Goal: Obtain resource: Download file/media

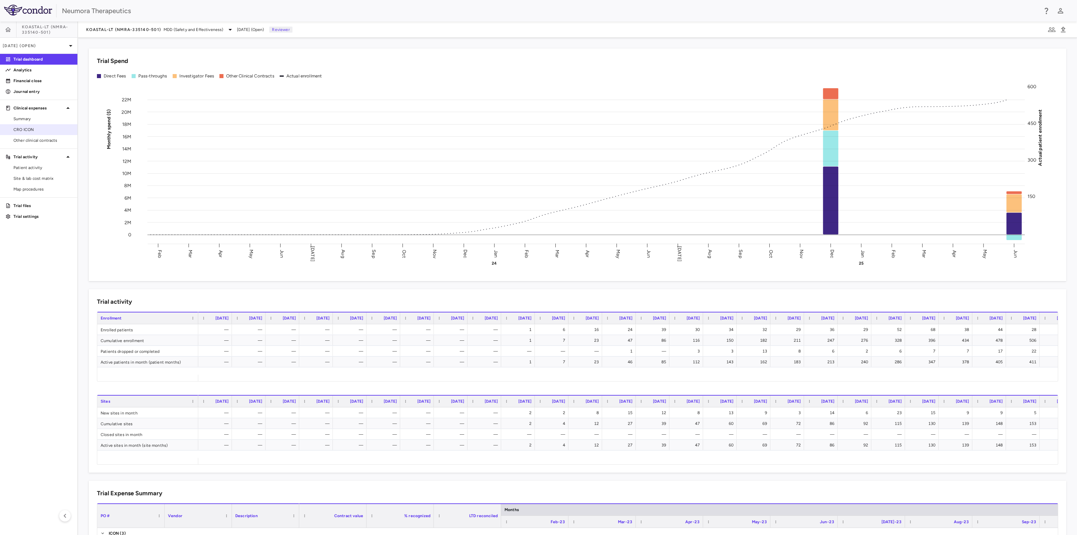
click at [18, 130] on span "CRO ICON" at bounding box center [42, 130] width 59 height 6
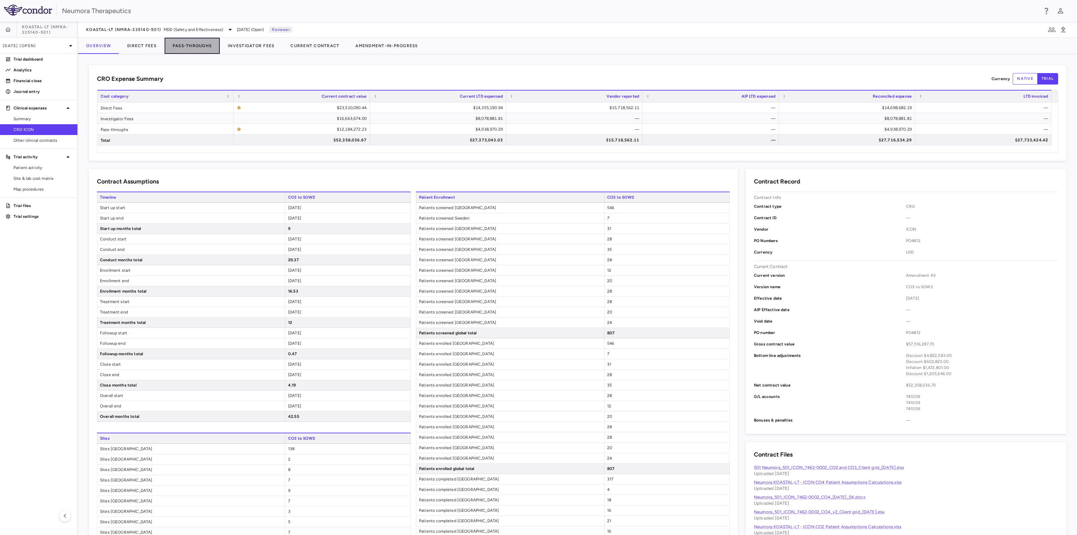
click at [198, 44] on button "Pass-Throughs" at bounding box center [192, 46] width 55 height 16
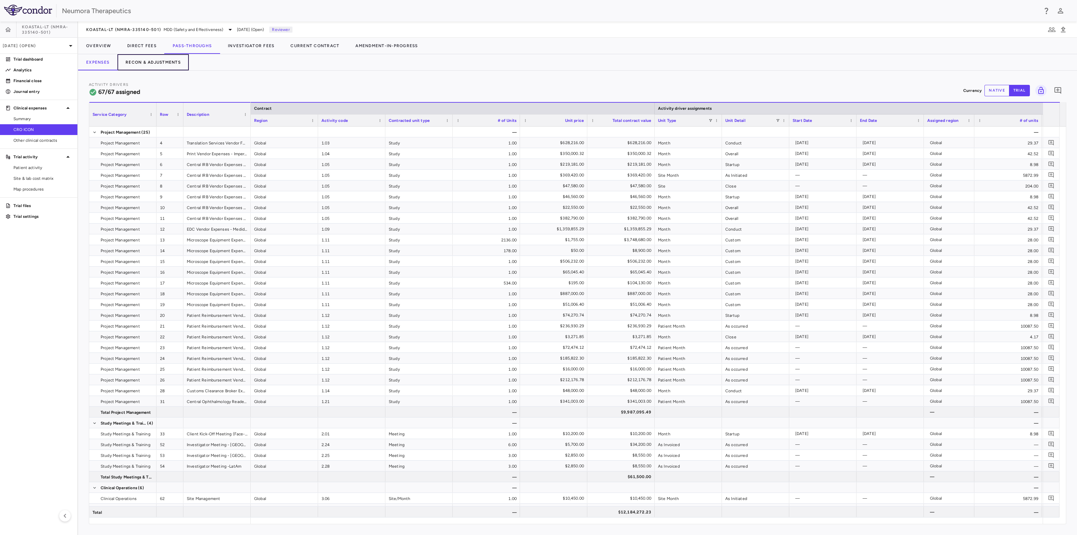
click at [160, 62] on button "Recon & Adjustments" at bounding box center [152, 62] width 71 height 16
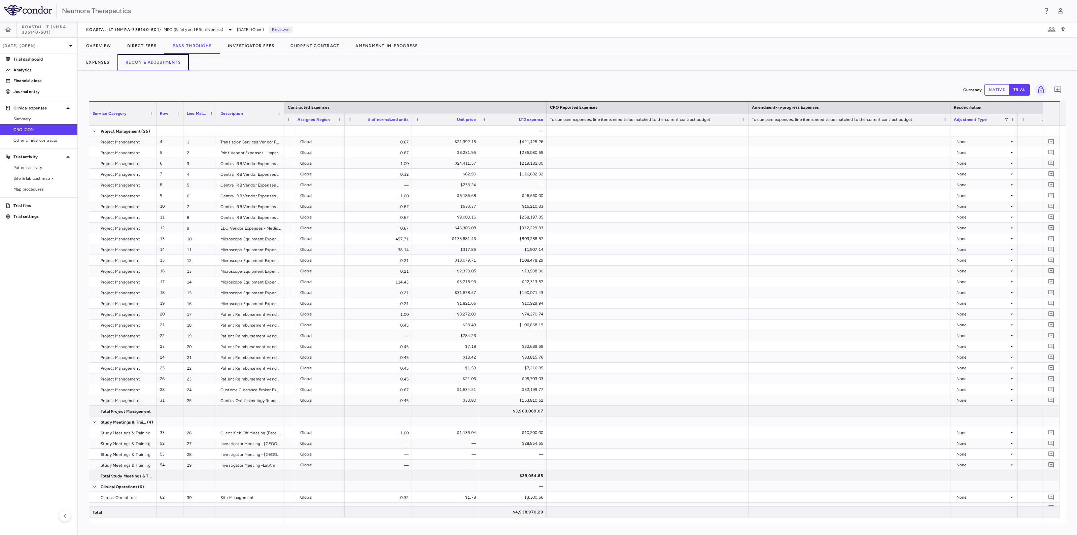
scroll to position [0, 773]
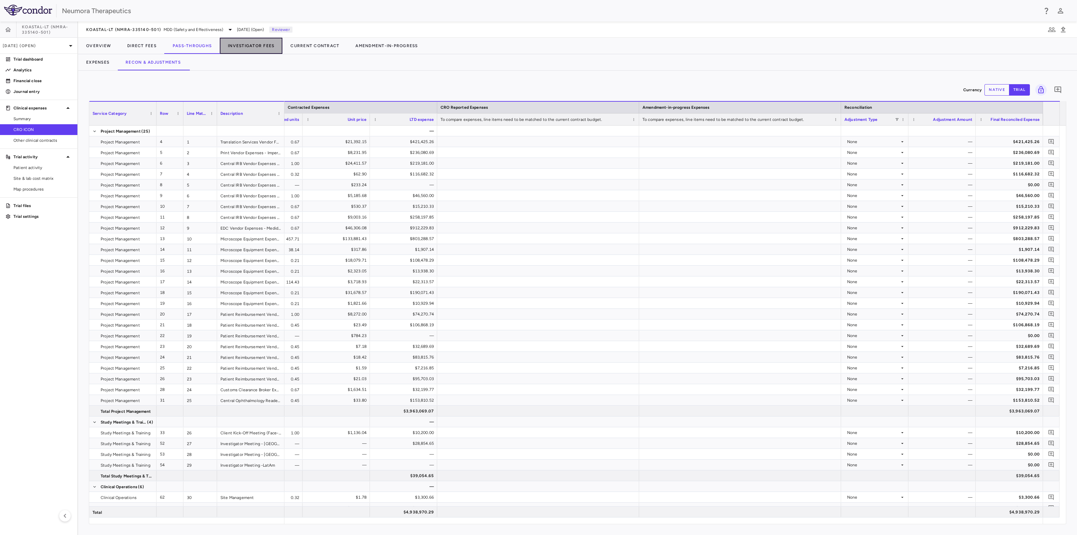
click at [246, 43] on button "Investigator Fees" at bounding box center [251, 46] width 63 height 16
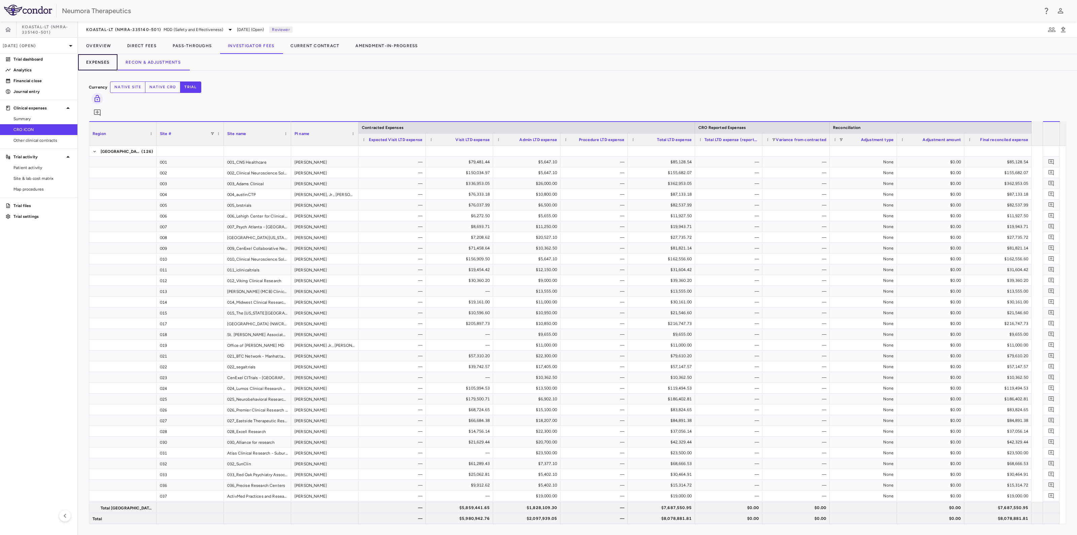
click at [98, 60] on button "Expenses" at bounding box center [97, 62] width 39 height 16
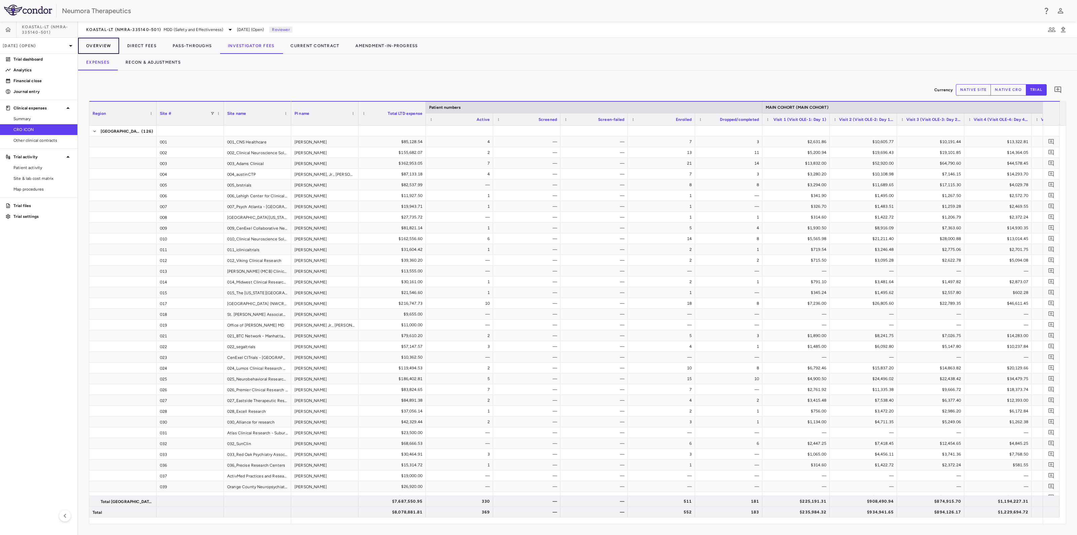
click at [93, 46] on button "Overview" at bounding box center [98, 46] width 41 height 16
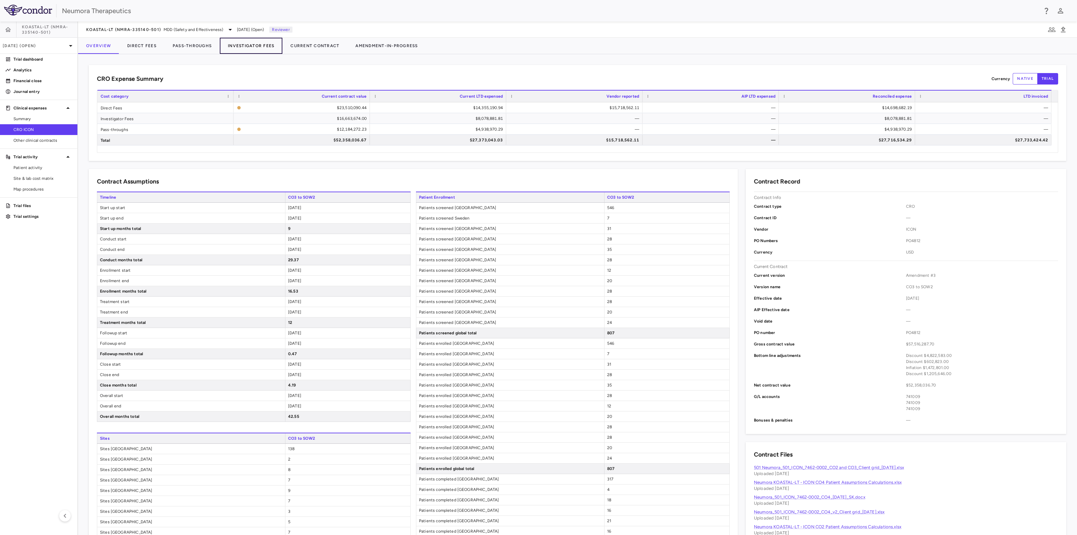
click at [252, 46] on button "Investigator Fees" at bounding box center [251, 46] width 63 height 16
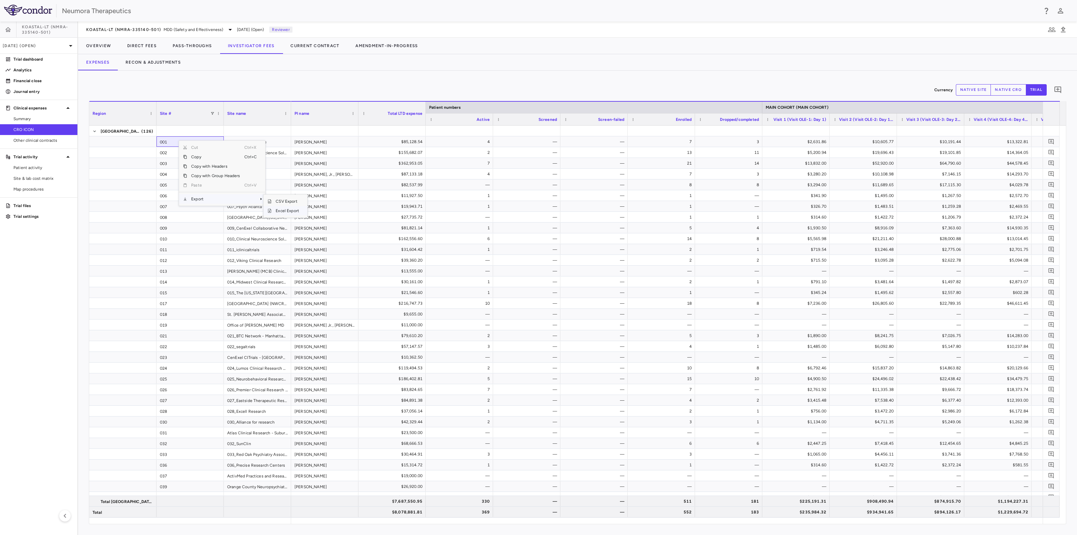
click at [296, 212] on span "Excel Export" at bounding box center [288, 210] width 32 height 9
click at [323, 212] on span "Excel Export" at bounding box center [315, 213] width 32 height 9
click at [143, 61] on button "Recon & Adjustments" at bounding box center [152, 62] width 71 height 16
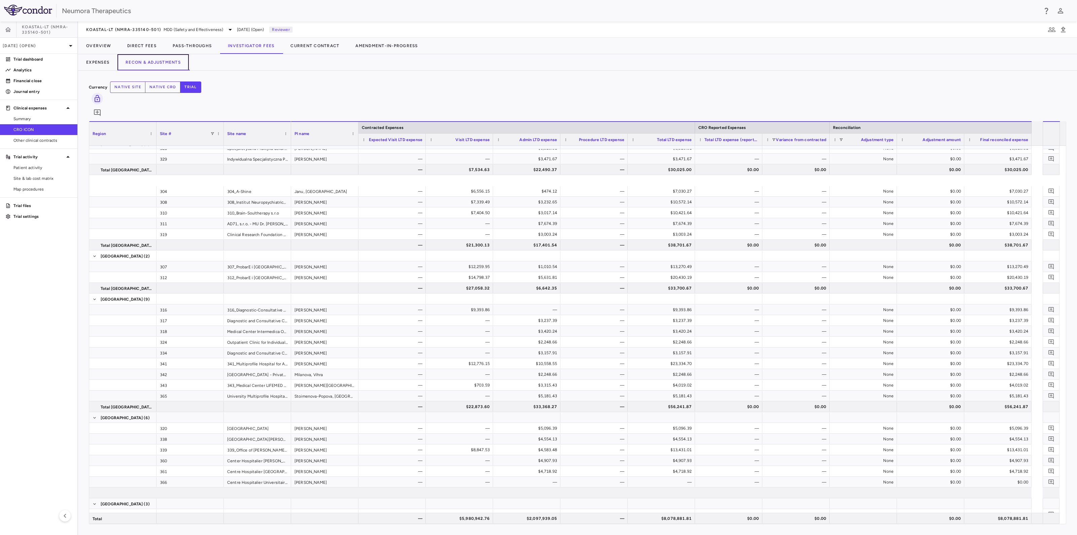
scroll to position [1834, 0]
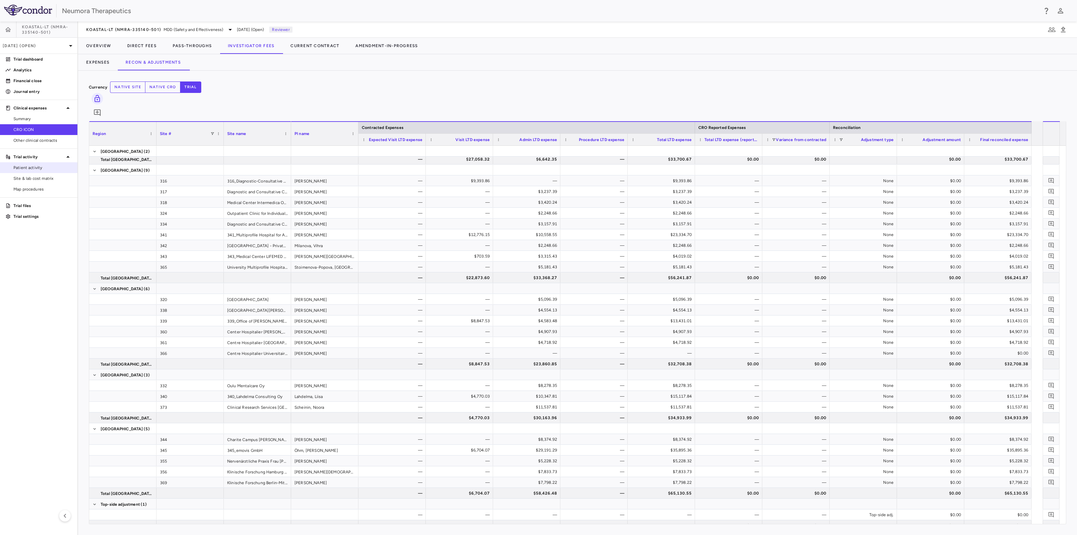
click at [19, 169] on span "Patient activity" at bounding box center [42, 168] width 59 height 6
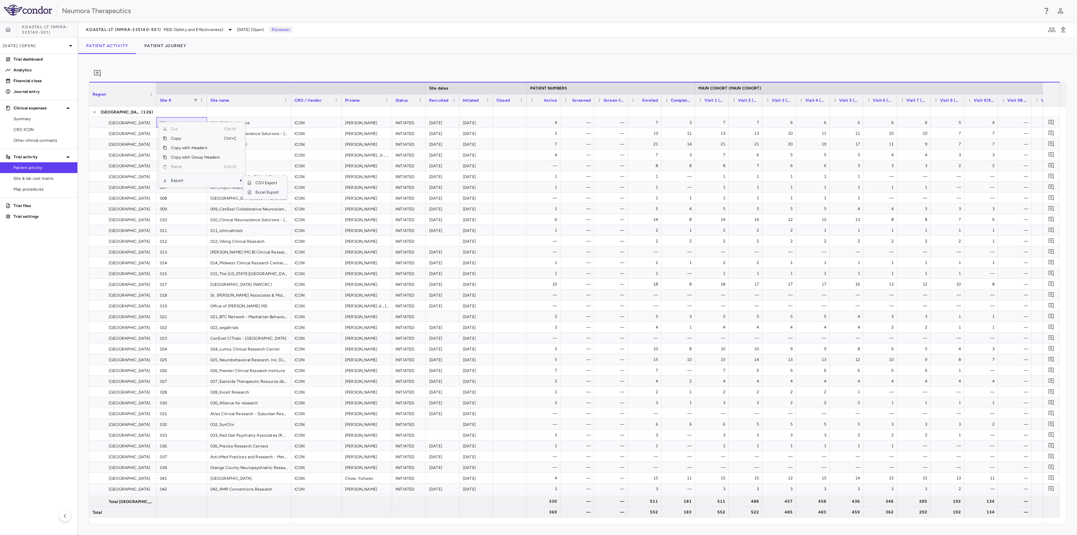
click at [259, 196] on span "Excel Export" at bounding box center [267, 192] width 32 height 9
